Goal: Register for event/course

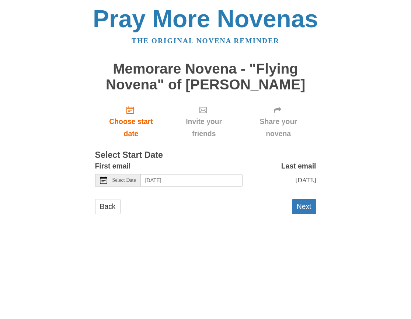
click at [120, 180] on span "Select Date" at bounding box center [124, 180] width 24 height 5
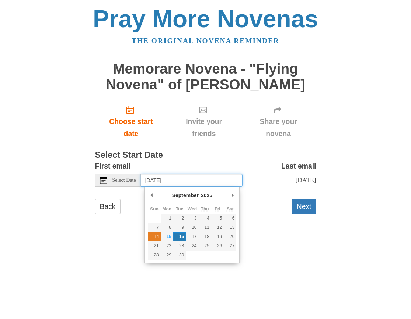
type input "Sunday, September 14th"
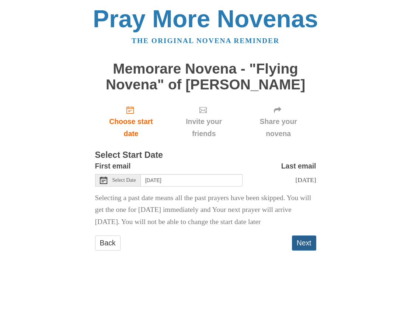
click at [303, 251] on button "Next" at bounding box center [304, 243] width 24 height 15
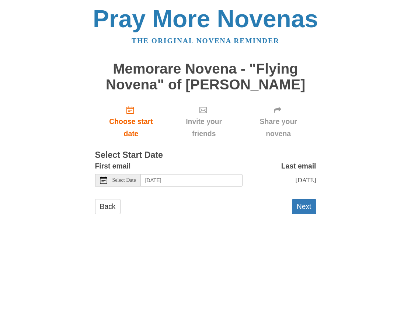
click at [132, 179] on span "Select Date" at bounding box center [124, 180] width 24 height 5
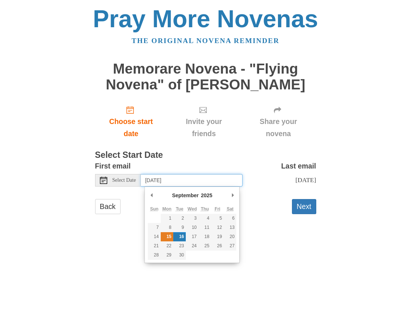
type input "Monday, September 15th"
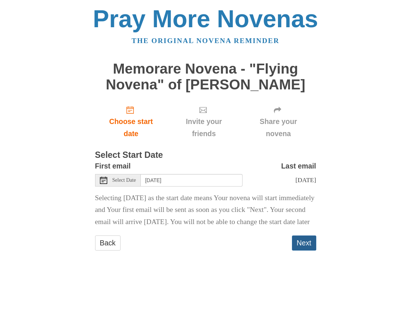
click at [302, 251] on button "Next" at bounding box center [304, 243] width 24 height 15
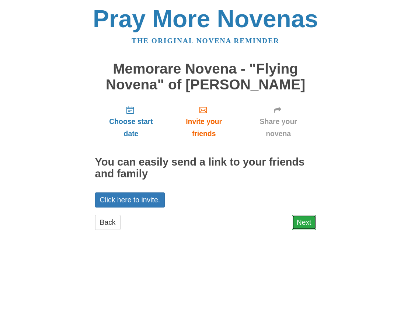
click at [304, 223] on link "Next" at bounding box center [304, 222] width 24 height 15
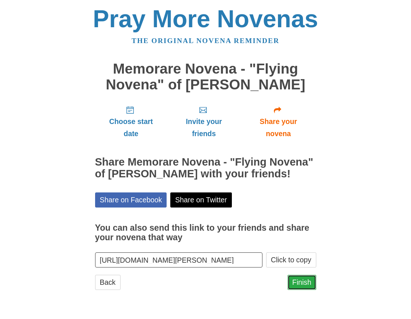
click at [302, 279] on link "Finish" at bounding box center [301, 282] width 29 height 15
